Goal: Task Accomplishment & Management: Complete application form

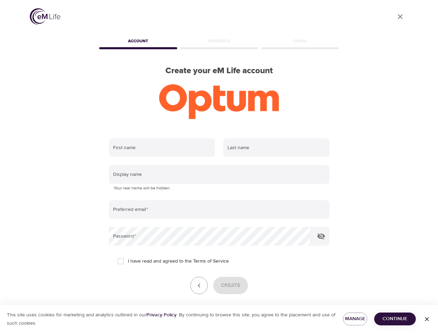
click at [162, 148] on input "text" at bounding box center [162, 147] width 106 height 19
click at [276, 148] on input "text" at bounding box center [276, 147] width 106 height 19
click at [219, 174] on input "text" at bounding box center [219, 174] width 220 height 19
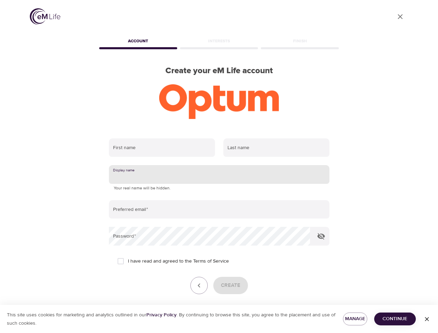
click at [219, 209] on input "email" at bounding box center [219, 209] width 220 height 19
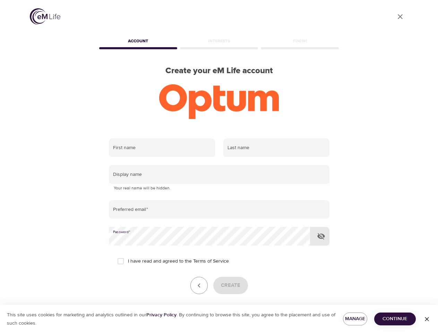
click at [321, 236] on icon "button" at bounding box center [321, 236] width 8 height 8
click at [199, 285] on icon "button" at bounding box center [199, 285] width 8 height 8
click at [230, 285] on div "Create" at bounding box center [219, 285] width 220 height 17
click at [355, 318] on span "Manage" at bounding box center [354, 318] width 13 height 9
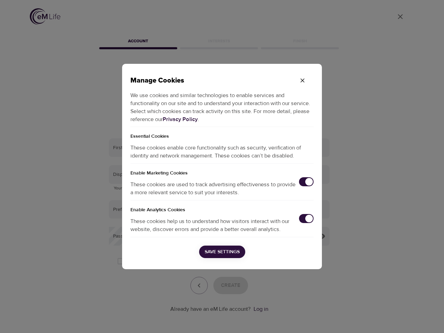
click at [395, 318] on div "Manage Cookies We use cookies and similar technologies to enable services and f…" at bounding box center [222, 166] width 444 height 333
